Goal: Contribute content

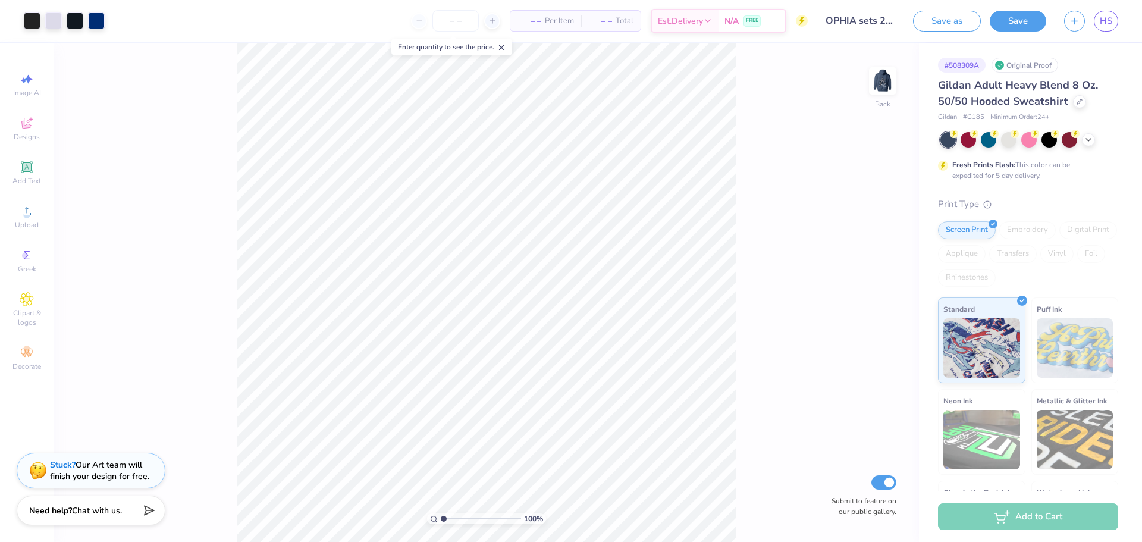
click at [887, 75] on img at bounding box center [883, 81] width 24 height 24
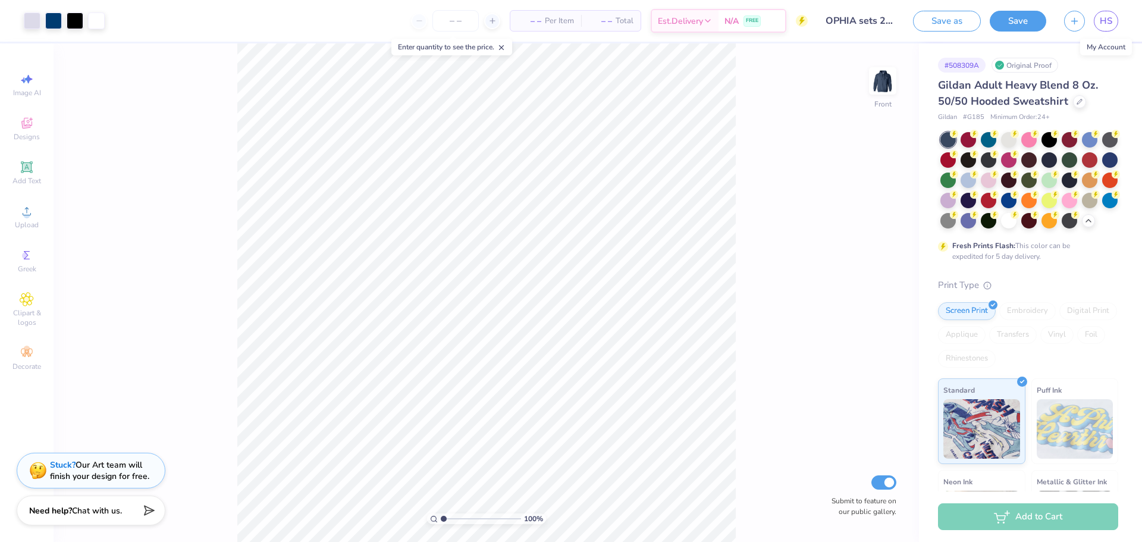
click at [1110, 23] on span "HS" at bounding box center [1105, 21] width 12 height 14
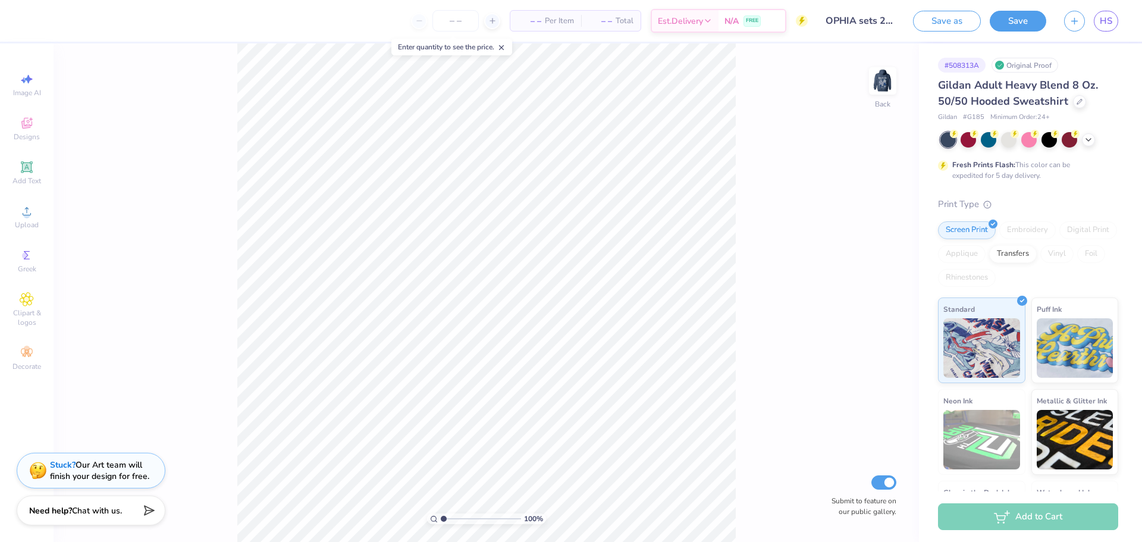
click at [875, 93] on img at bounding box center [883, 81] width 24 height 24
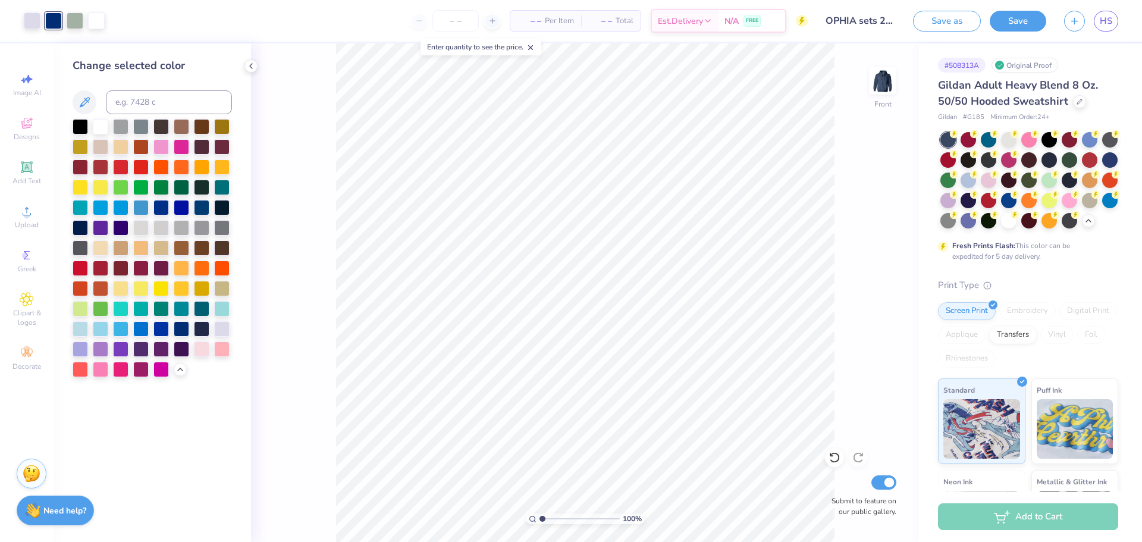
click at [1118, 17] on div "Save as Save HS" at bounding box center [1027, 21] width 229 height 42
click at [1110, 20] on span "HS" at bounding box center [1105, 21] width 12 height 14
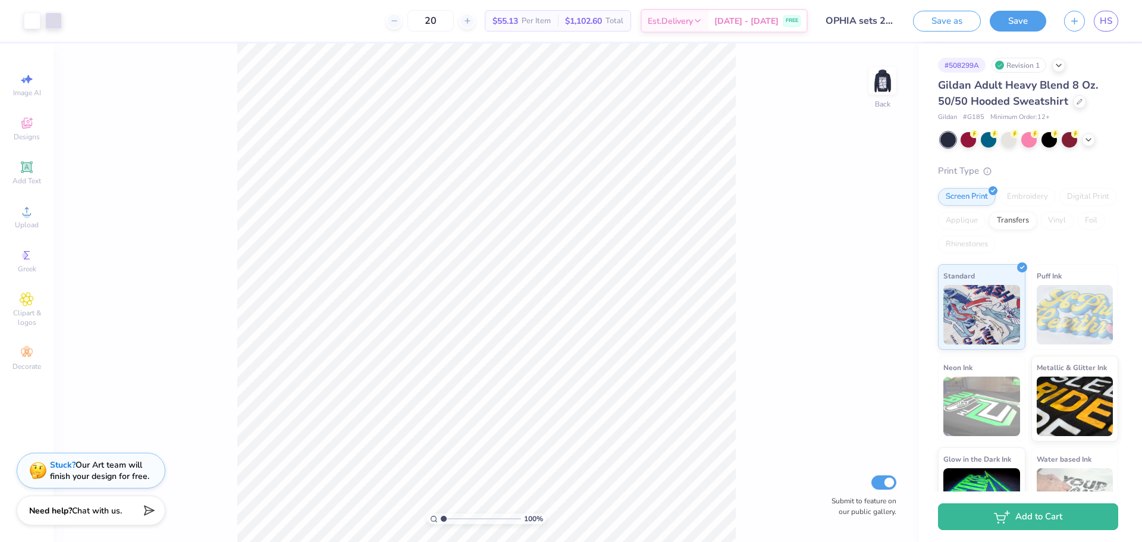
click at [866, 91] on div "100 % Back Submit to feature on our public gallery." at bounding box center [486, 292] width 865 height 498
click at [874, 87] on img at bounding box center [883, 81] width 24 height 24
